Goal: Transaction & Acquisition: Download file/media

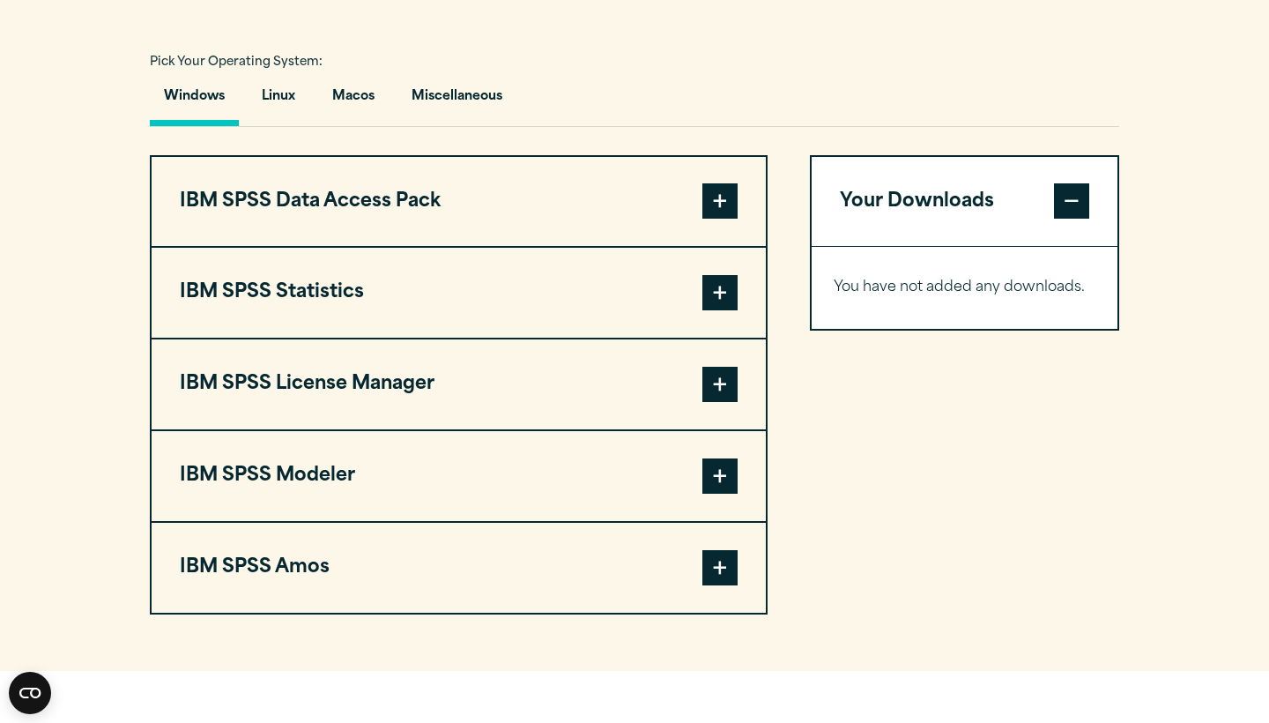
scroll to position [1250, 0]
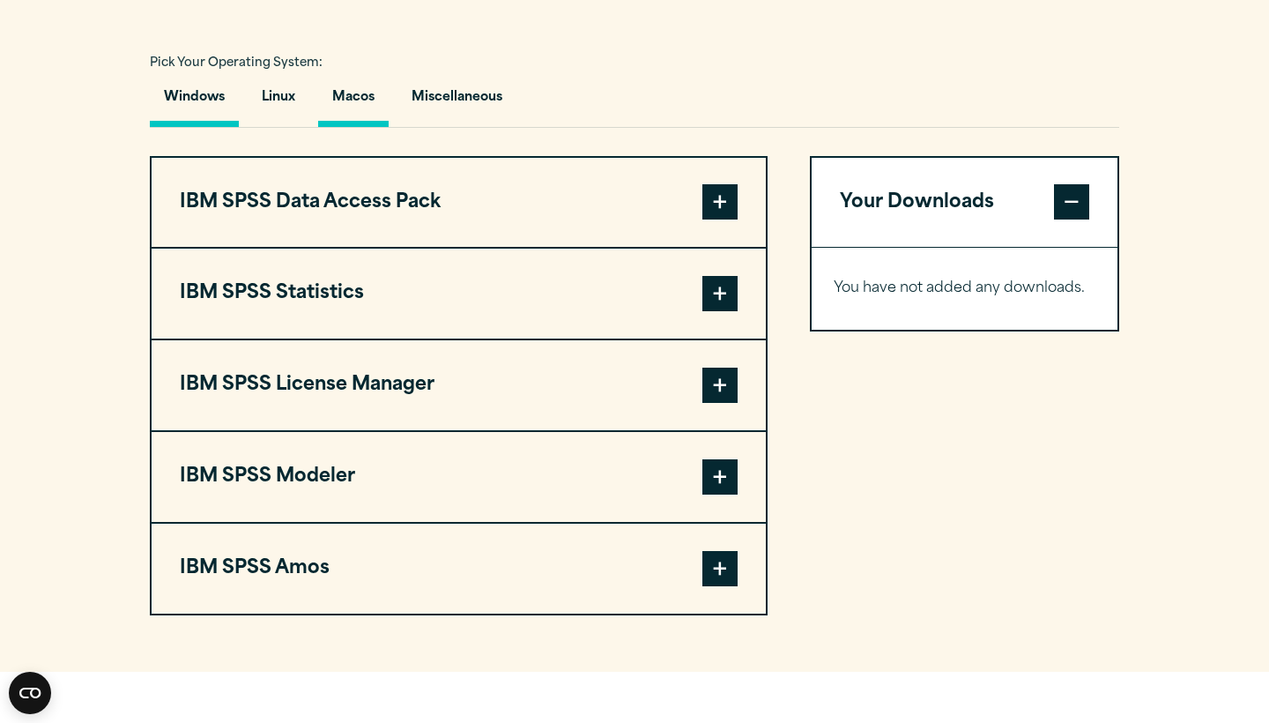
click at [342, 127] on button "Macos" at bounding box center [353, 102] width 71 height 50
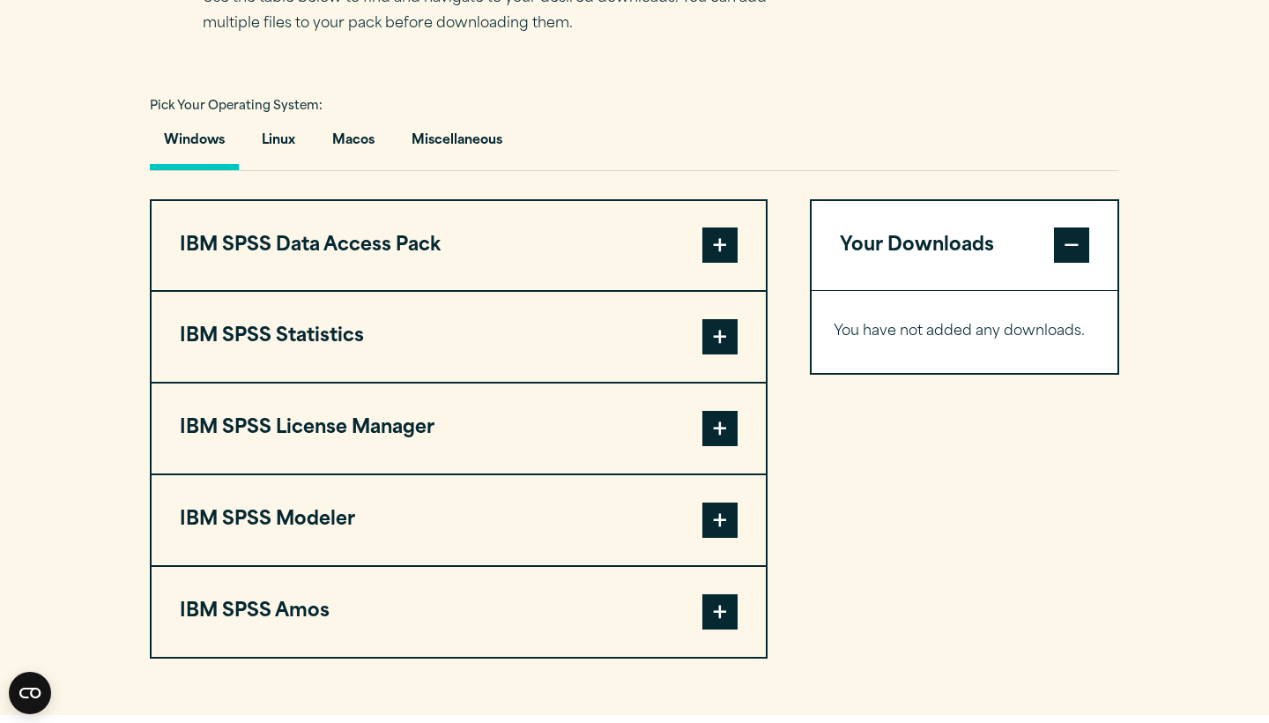
scroll to position [1213, 0]
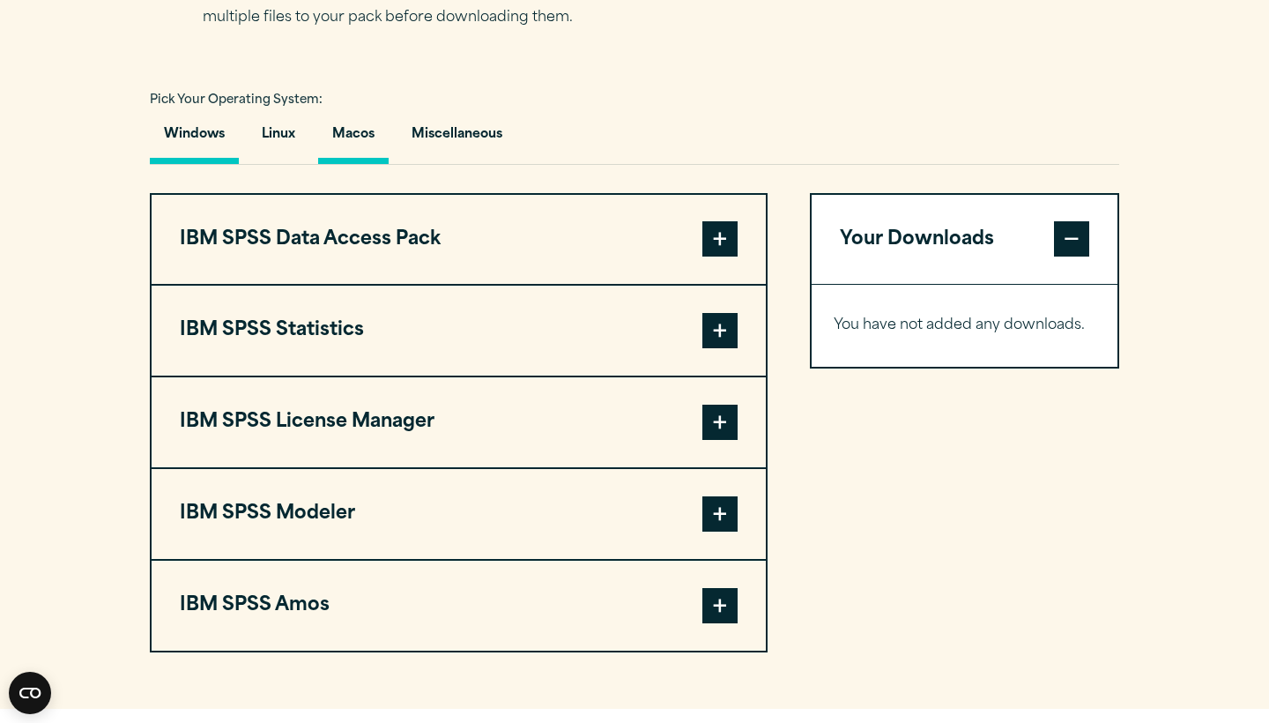
click at [365, 164] on button "Macos" at bounding box center [353, 139] width 71 height 50
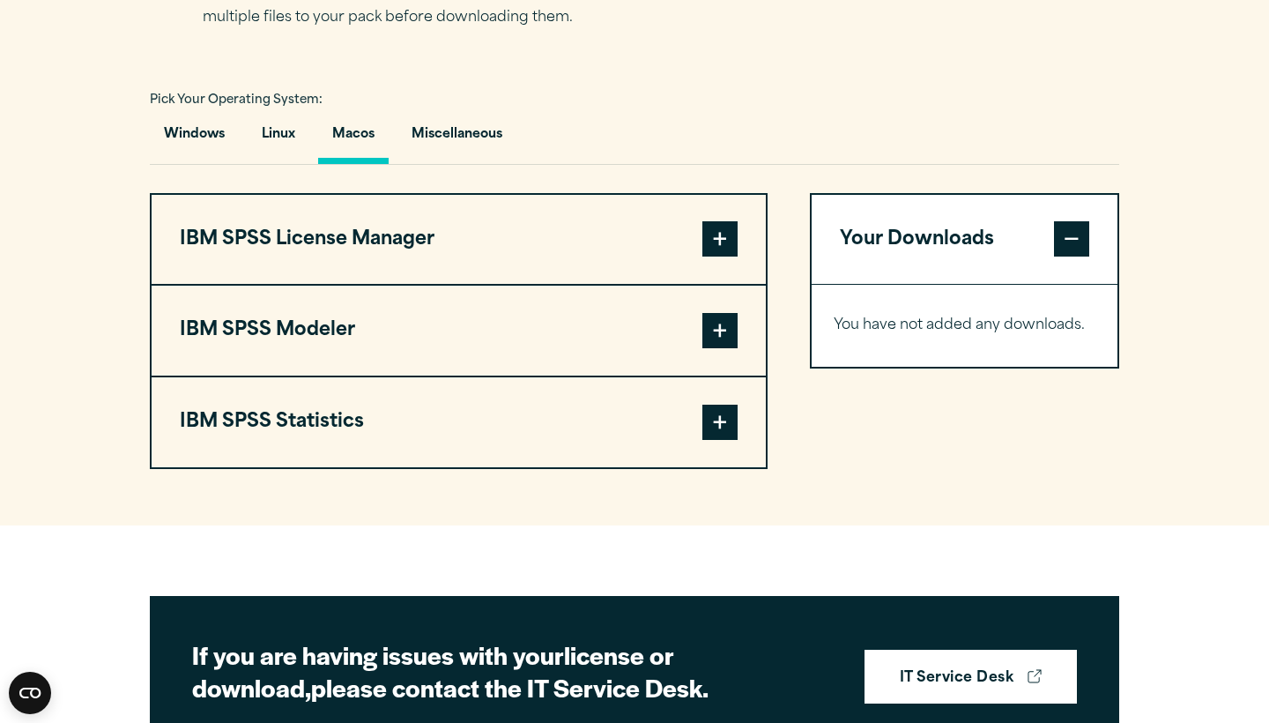
click at [723, 440] on span at bounding box center [720, 422] width 35 height 35
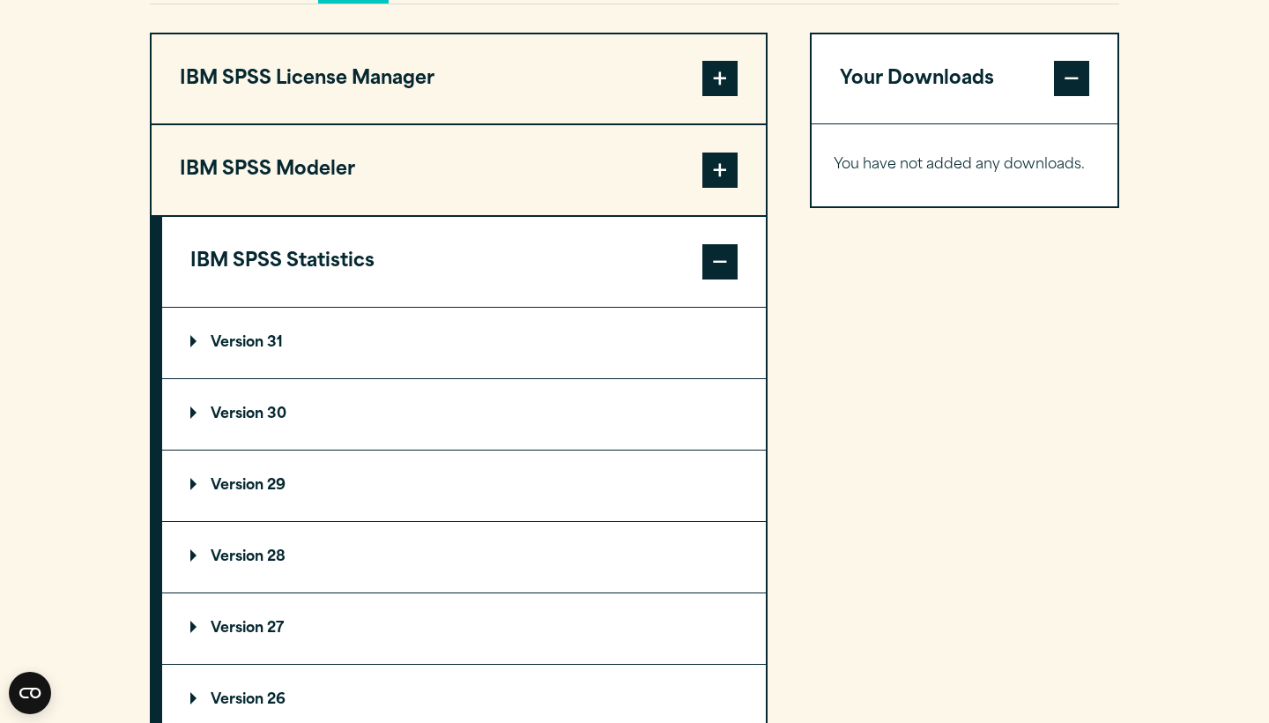
scroll to position [1383, 0]
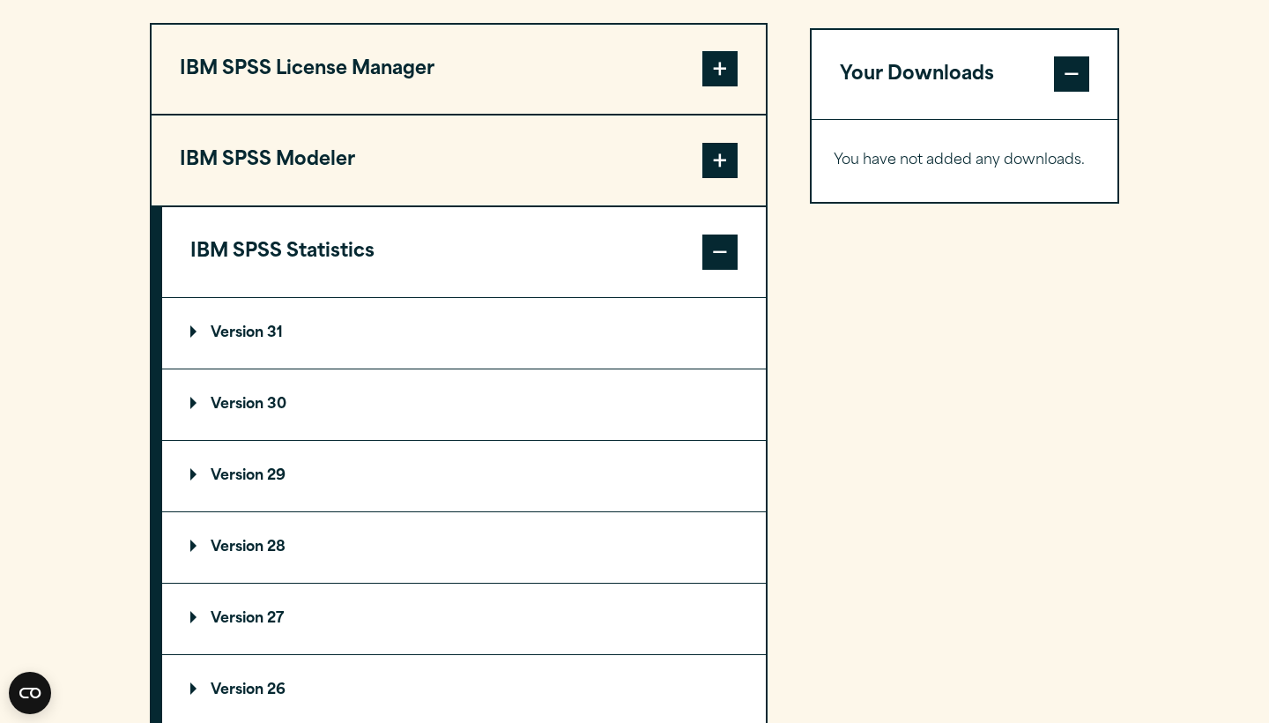
click at [261, 340] on p "Version 31" at bounding box center [236, 333] width 93 height 14
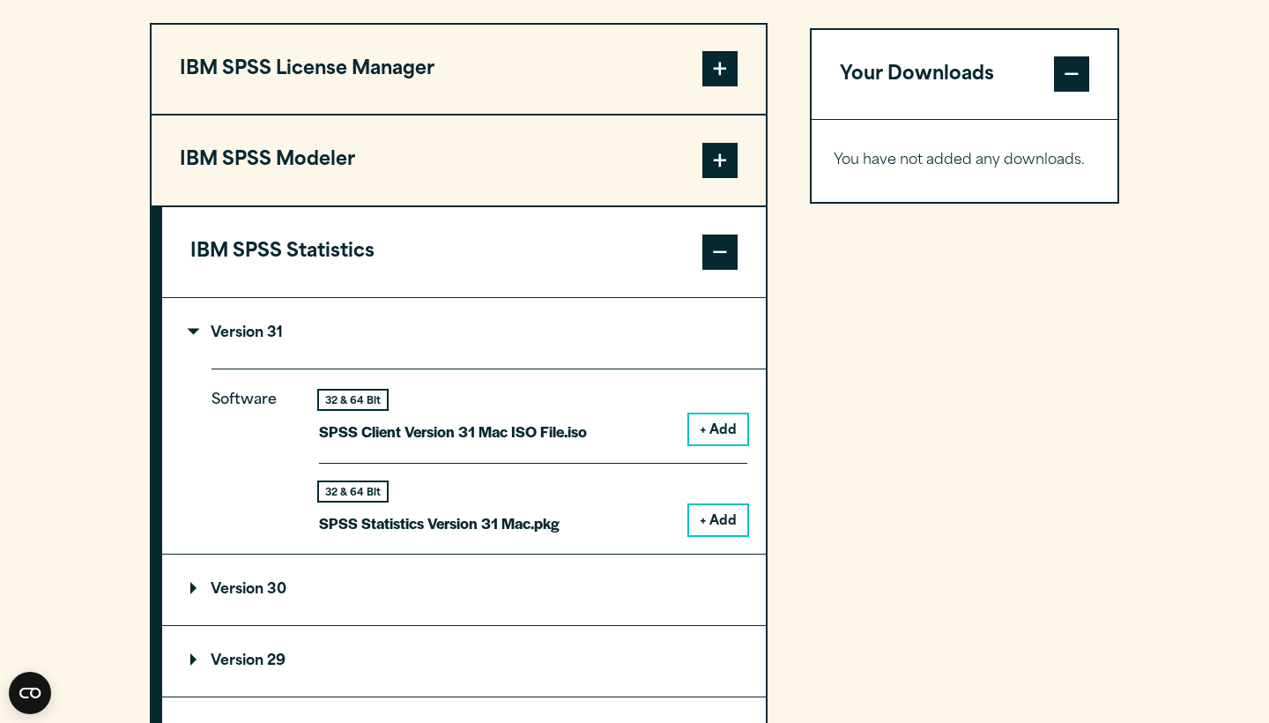
click at [698, 535] on button "+ Add" at bounding box center [718, 520] width 58 height 30
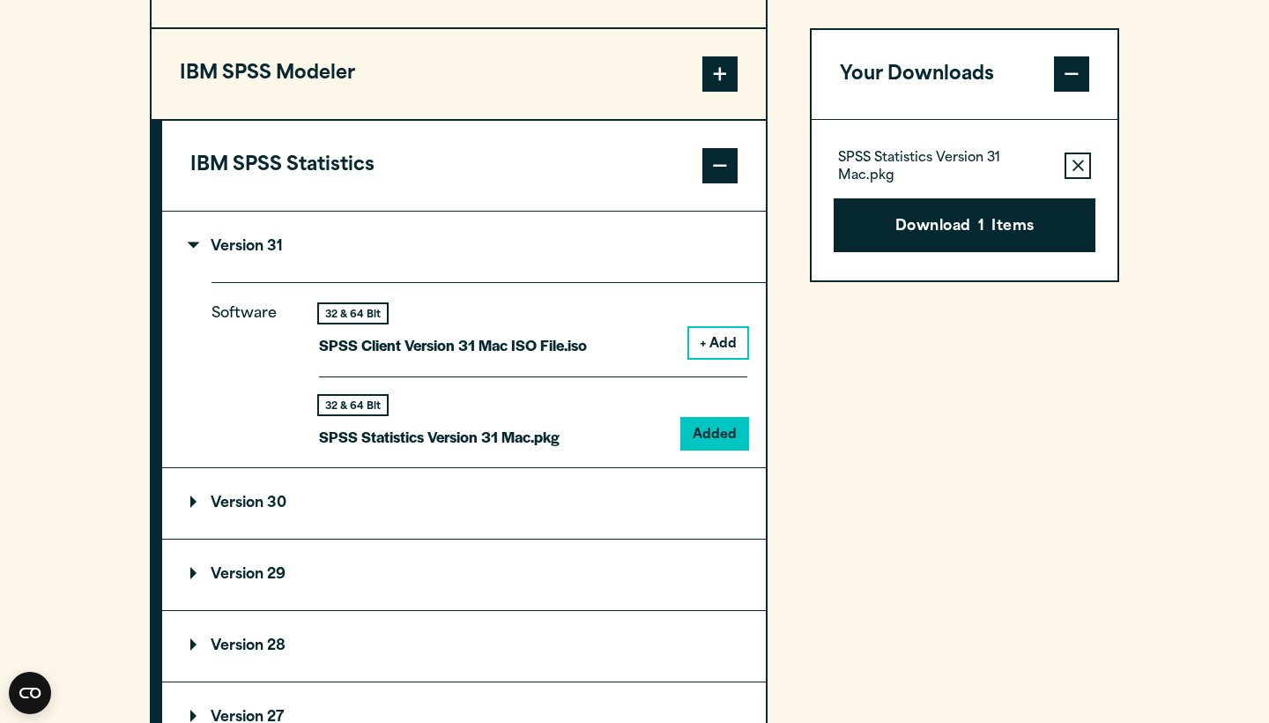
scroll to position [1476, 0]
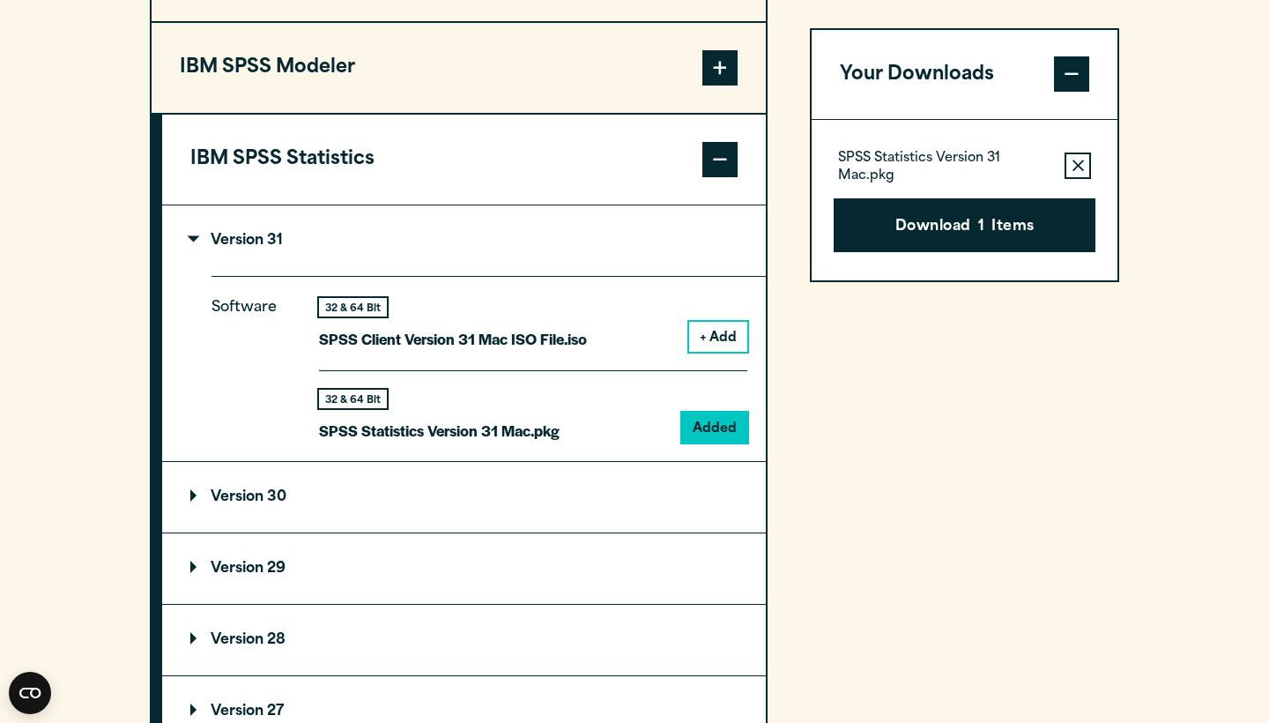
click at [983, 218] on span "1" at bounding box center [982, 227] width 6 height 23
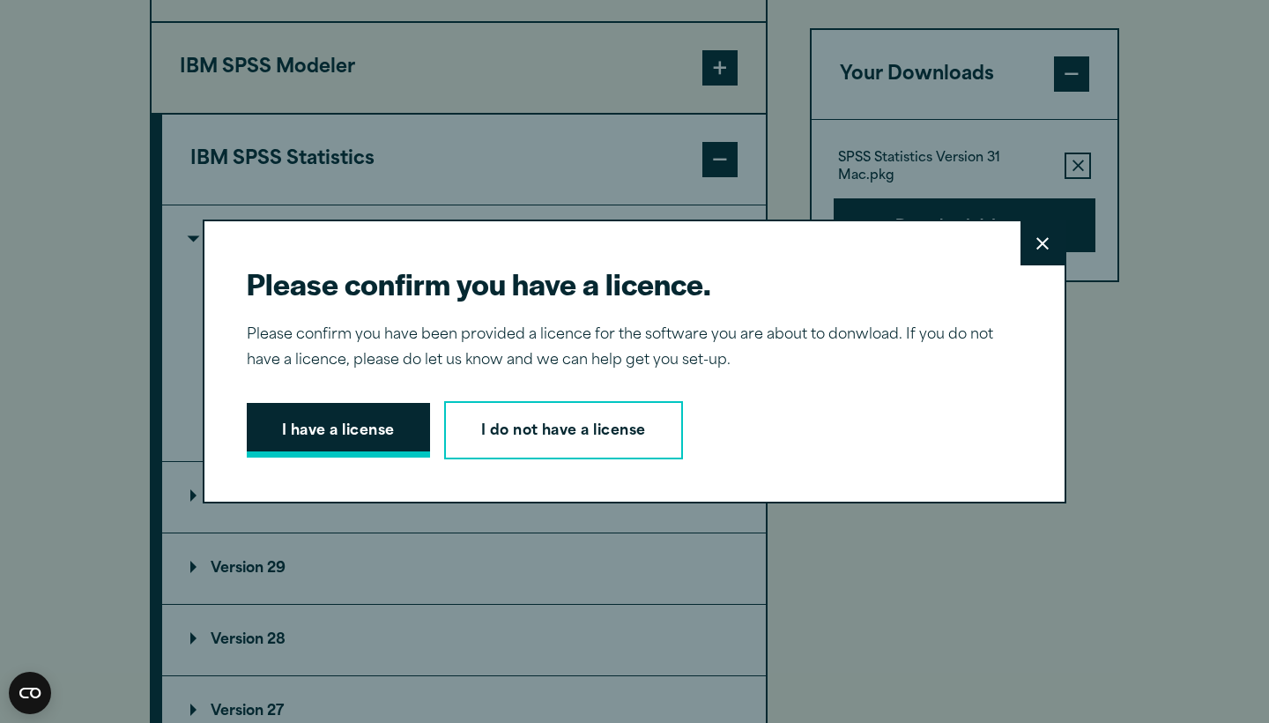
click at [345, 436] on button "I have a license" at bounding box center [338, 430] width 183 height 55
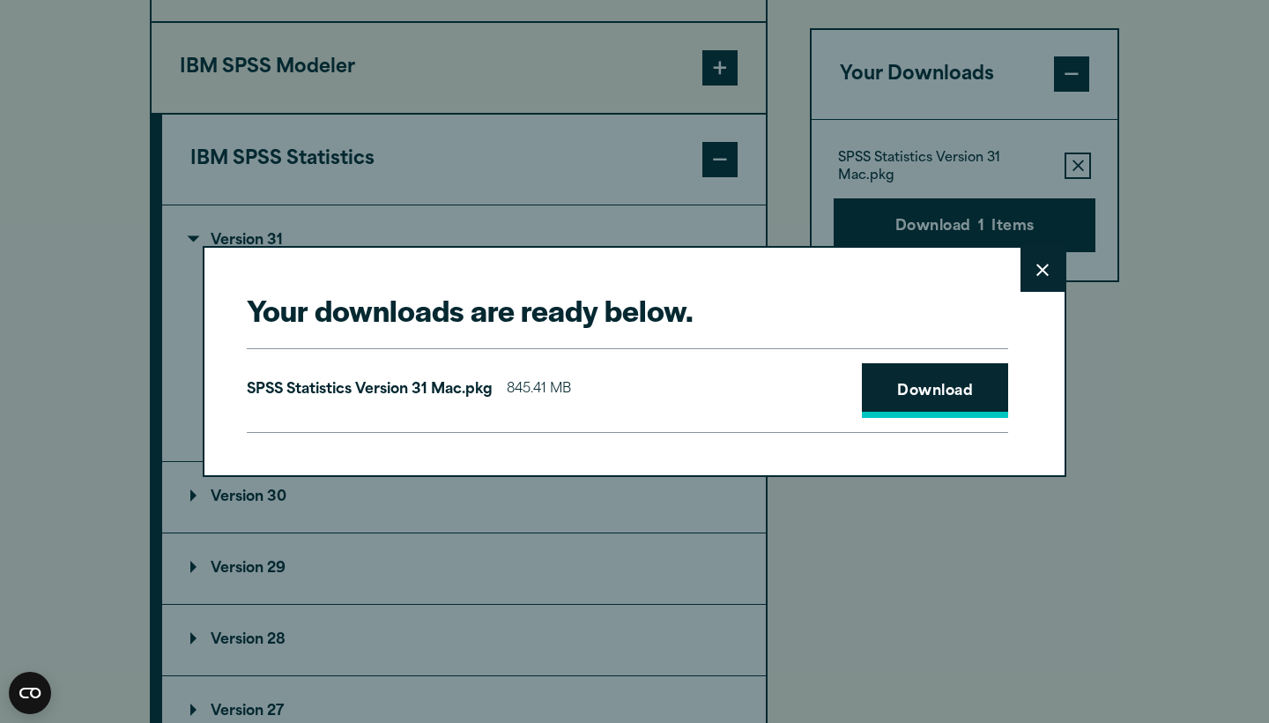
click at [908, 391] on link "Download" at bounding box center [935, 390] width 146 height 55
click at [1037, 275] on icon at bounding box center [1043, 270] width 12 height 13
